Goal: Book appointment/travel/reservation

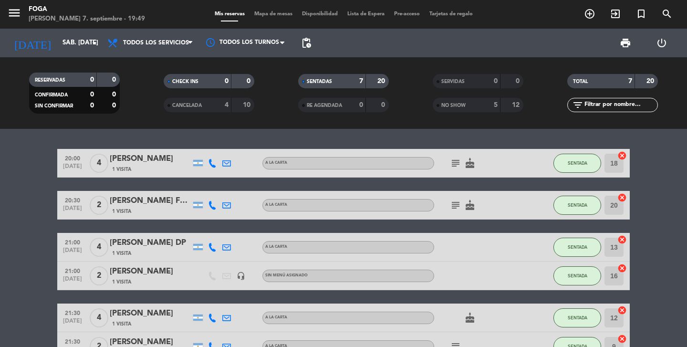
scroll to position [104, 0]
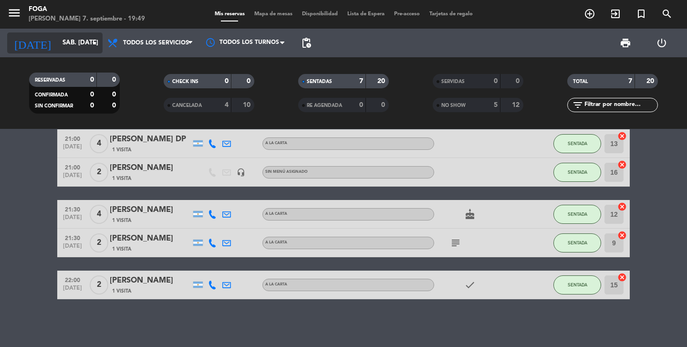
click at [82, 46] on input "sáb. [DATE]" at bounding box center [100, 42] width 84 height 17
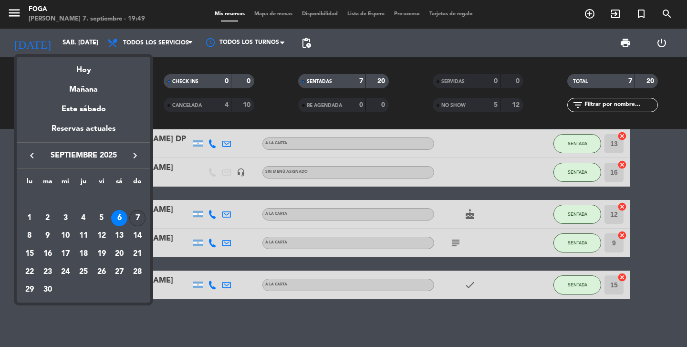
click at [139, 218] on div "7" at bounding box center [137, 218] width 16 height 16
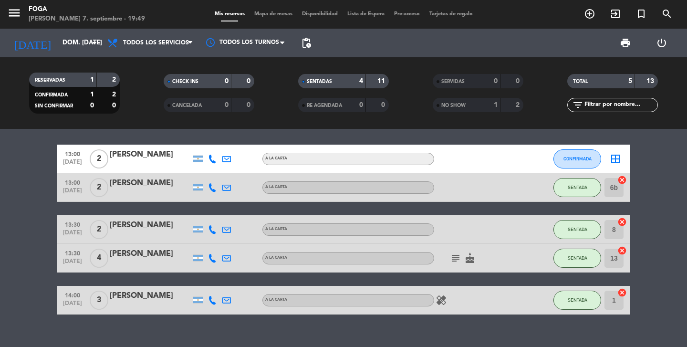
scroll to position [5, 0]
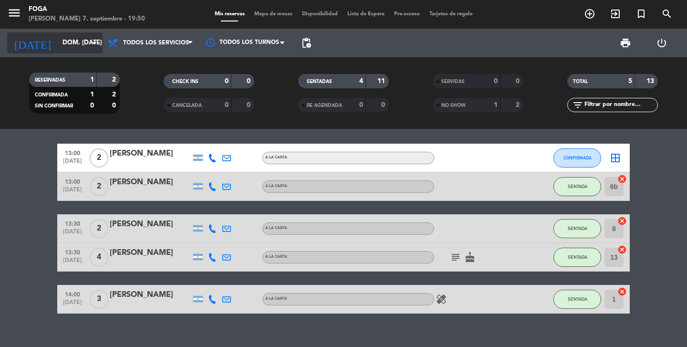
click at [58, 42] on input "dom. [DATE]" at bounding box center [100, 42] width 84 height 17
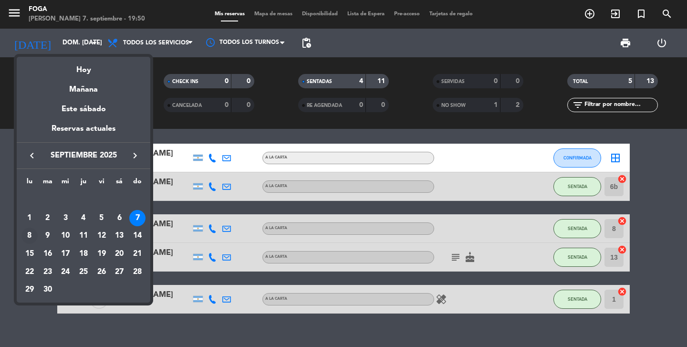
click at [27, 232] on div "8" at bounding box center [29, 236] width 16 height 16
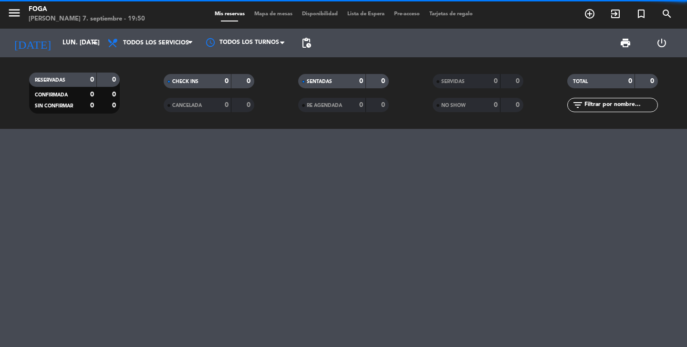
scroll to position [0, 0]
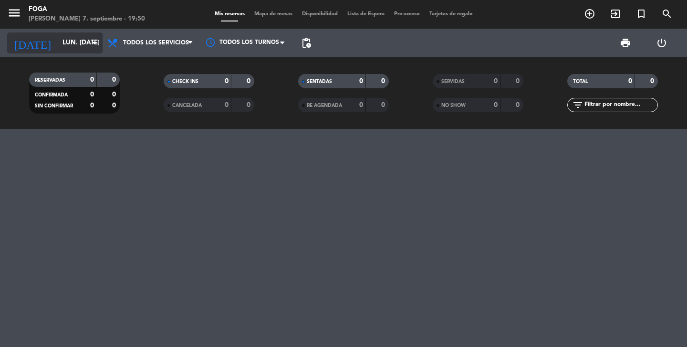
click at [68, 48] on input "lun. [DATE]" at bounding box center [100, 42] width 84 height 17
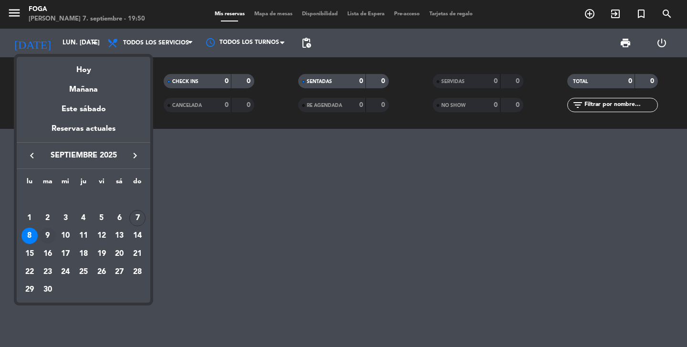
click at [47, 232] on div "9" at bounding box center [48, 236] width 16 height 16
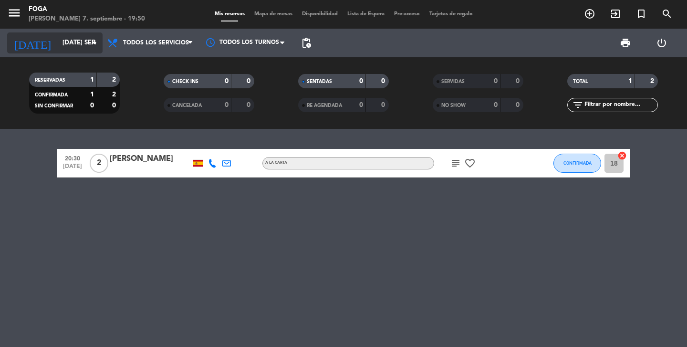
click at [60, 47] on input "[DATE] sep." at bounding box center [100, 42] width 84 height 17
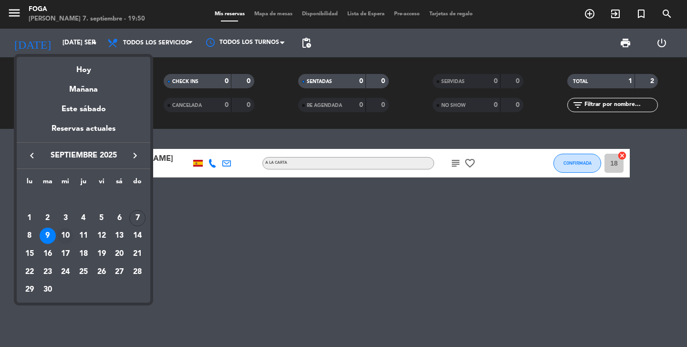
click at [66, 238] on div "10" at bounding box center [65, 236] width 16 height 16
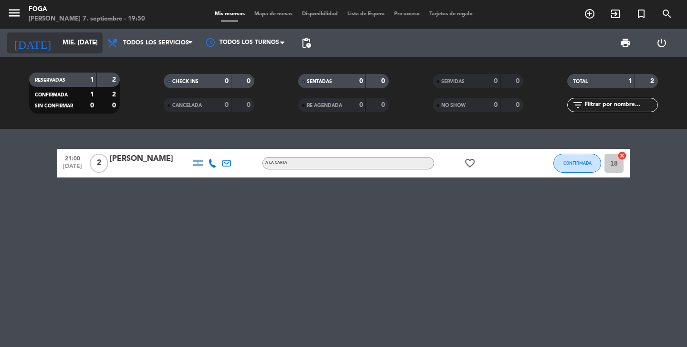
click at [58, 45] on input "mié. [DATE]" at bounding box center [100, 42] width 84 height 17
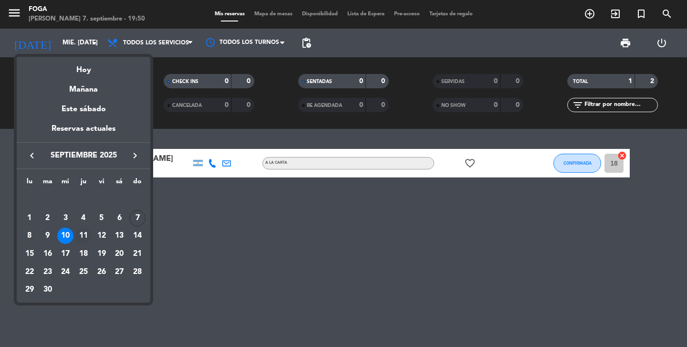
click at [83, 230] on div "11" at bounding box center [83, 236] width 16 height 16
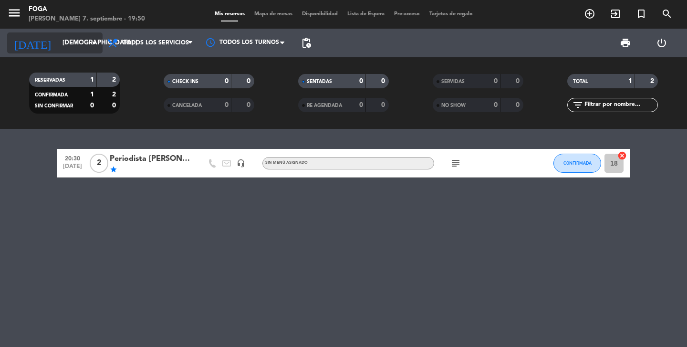
click at [66, 46] on input "[DEMOGRAPHIC_DATA] [DATE]" at bounding box center [100, 42] width 84 height 17
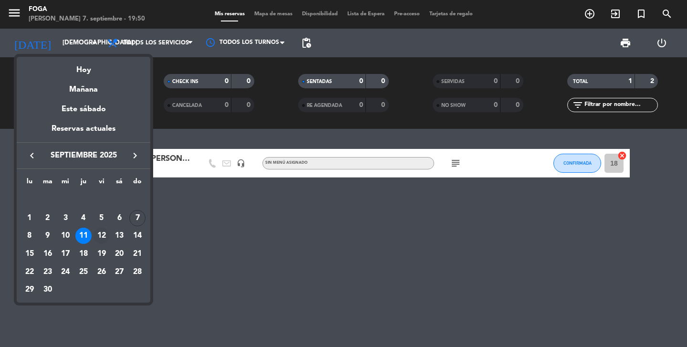
click at [103, 234] on div "12" at bounding box center [102, 236] width 16 height 16
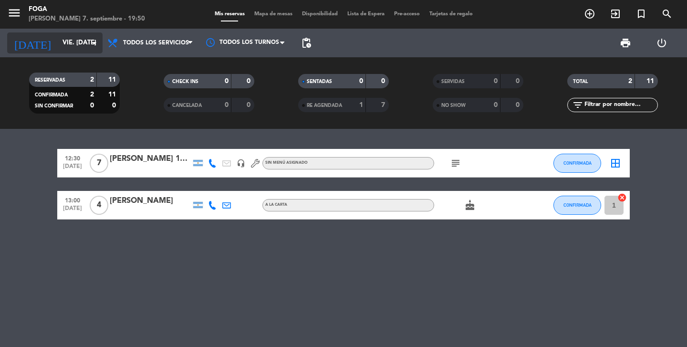
click at [62, 47] on input "vie. [DATE]" at bounding box center [100, 42] width 84 height 17
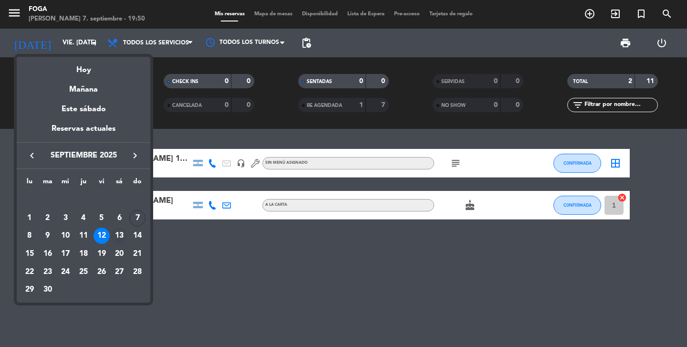
click at [115, 236] on div "13" at bounding box center [119, 236] width 16 height 16
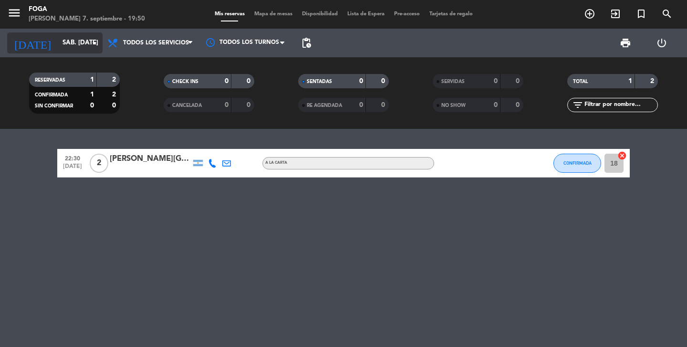
click at [68, 43] on input "sáb. [DATE]" at bounding box center [100, 42] width 84 height 17
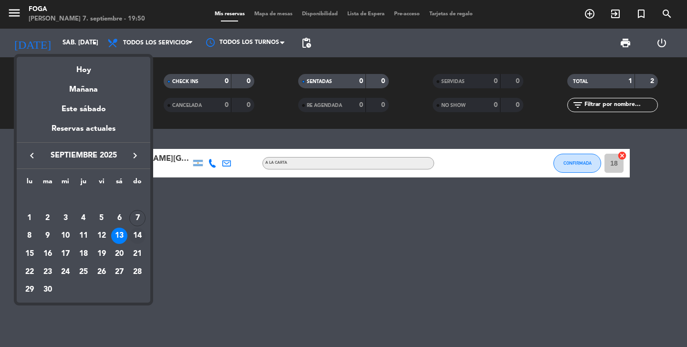
click at [138, 232] on div "14" at bounding box center [137, 236] width 16 height 16
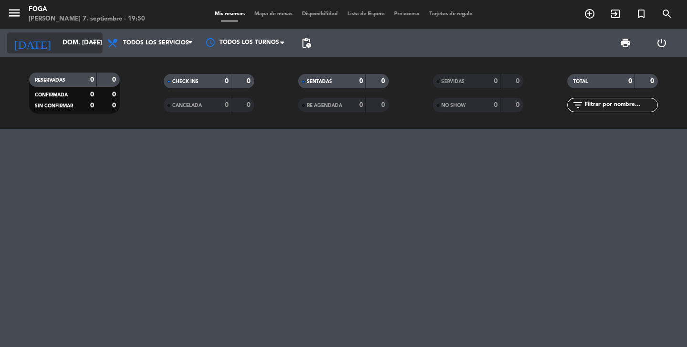
click at [82, 43] on input "dom. [DATE]" at bounding box center [100, 42] width 84 height 17
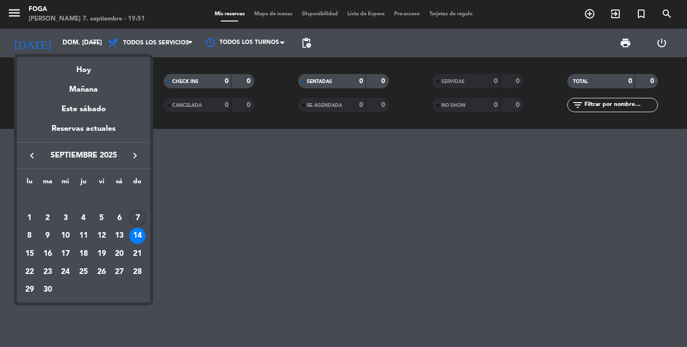
click at [137, 219] on div "7" at bounding box center [137, 218] width 16 height 16
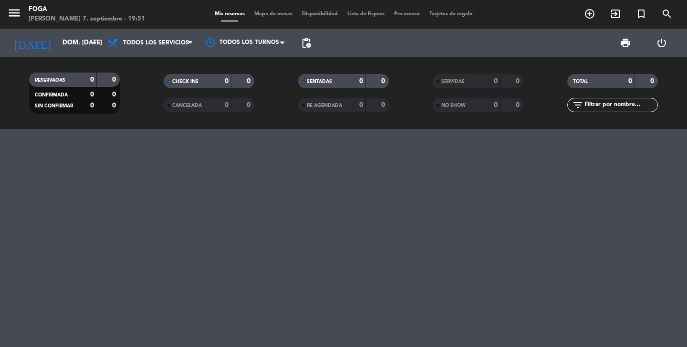
type input "dom. [DATE]"
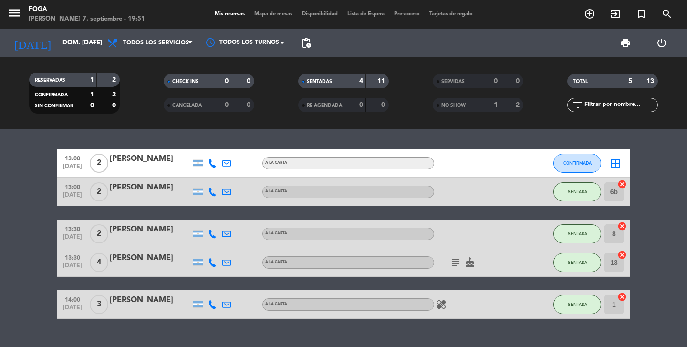
scroll to position [20, 0]
